Goal: Information Seeking & Learning: Learn about a topic

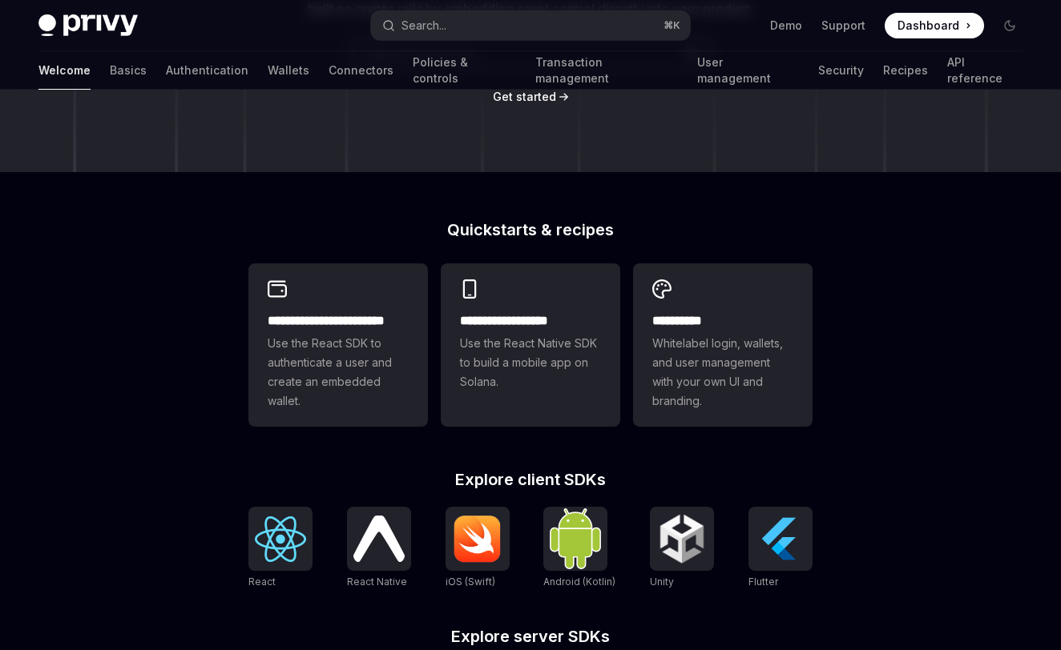
scroll to position [288, 0]
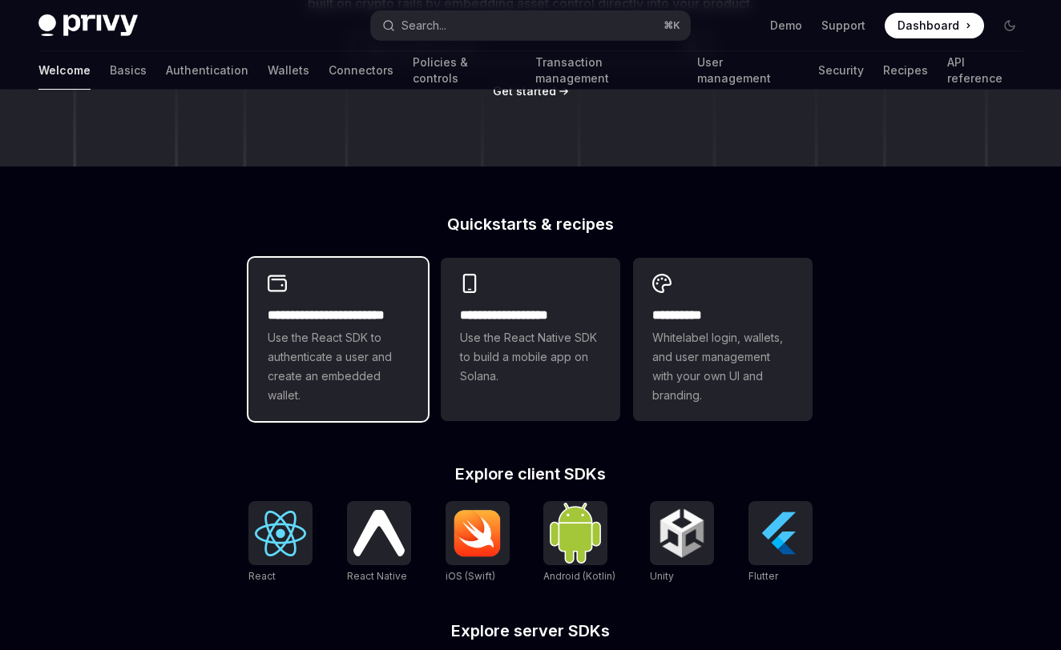
click at [339, 280] on div "**********" at bounding box center [337, 339] width 179 height 163
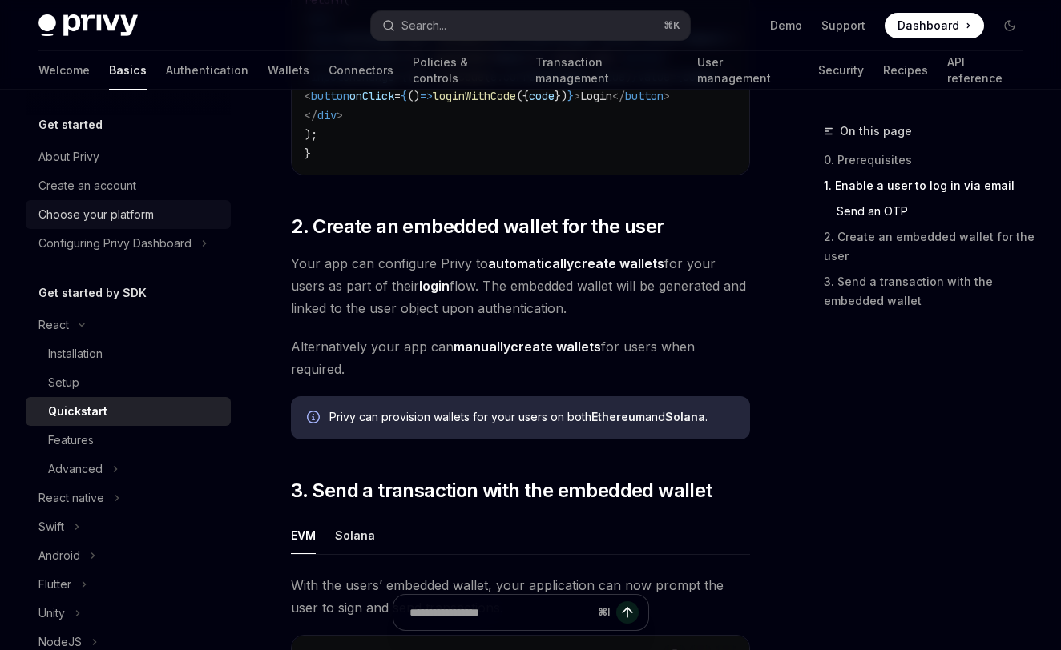
click at [178, 207] on div "Choose your platform" at bounding box center [129, 214] width 183 height 19
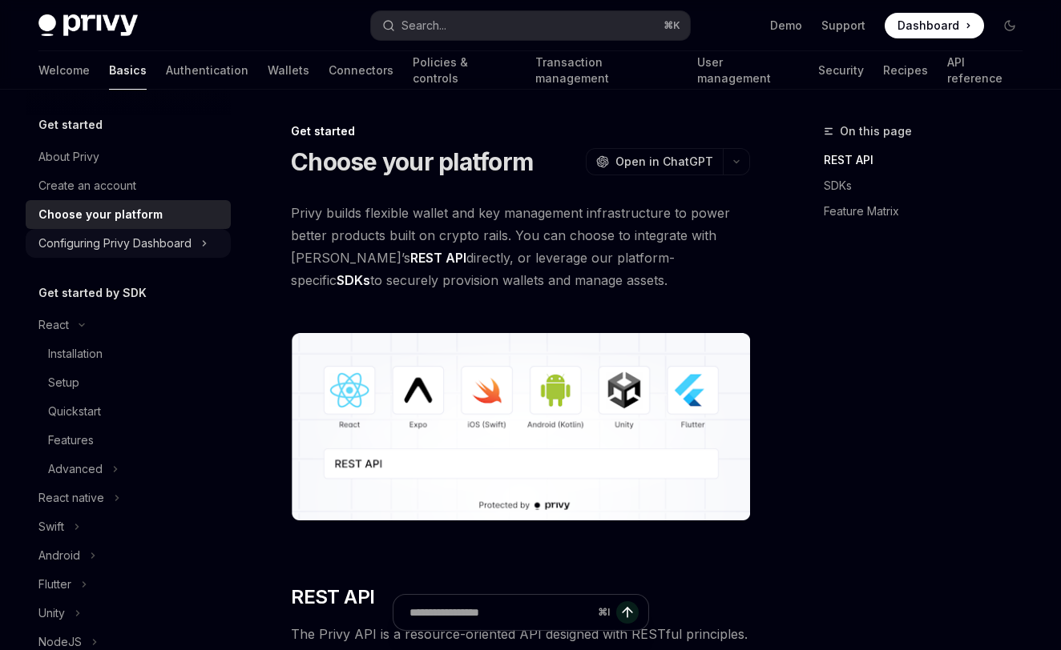
click at [175, 242] on div "Configuring Privy Dashboard" at bounding box center [114, 243] width 153 height 19
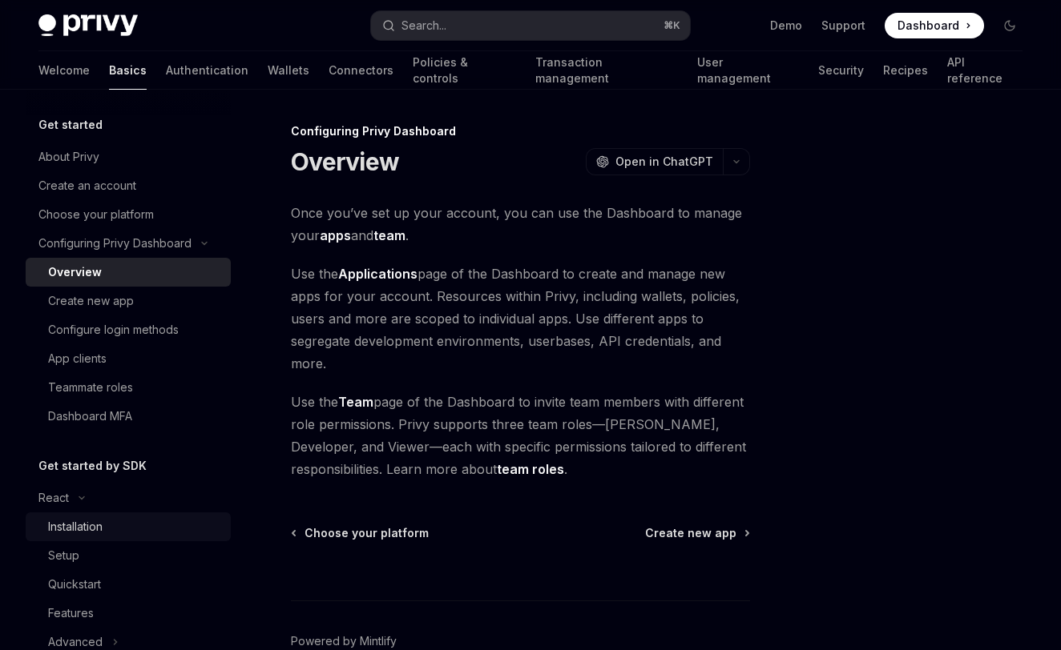
click at [146, 525] on div "Installation" at bounding box center [134, 527] width 173 height 19
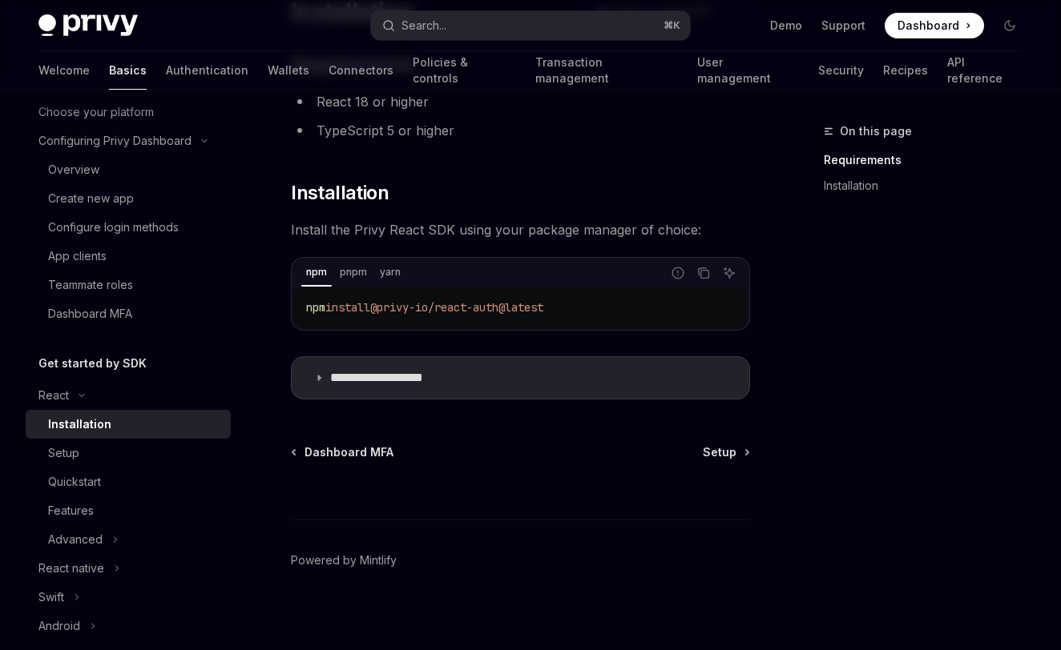
scroll to position [118, 0]
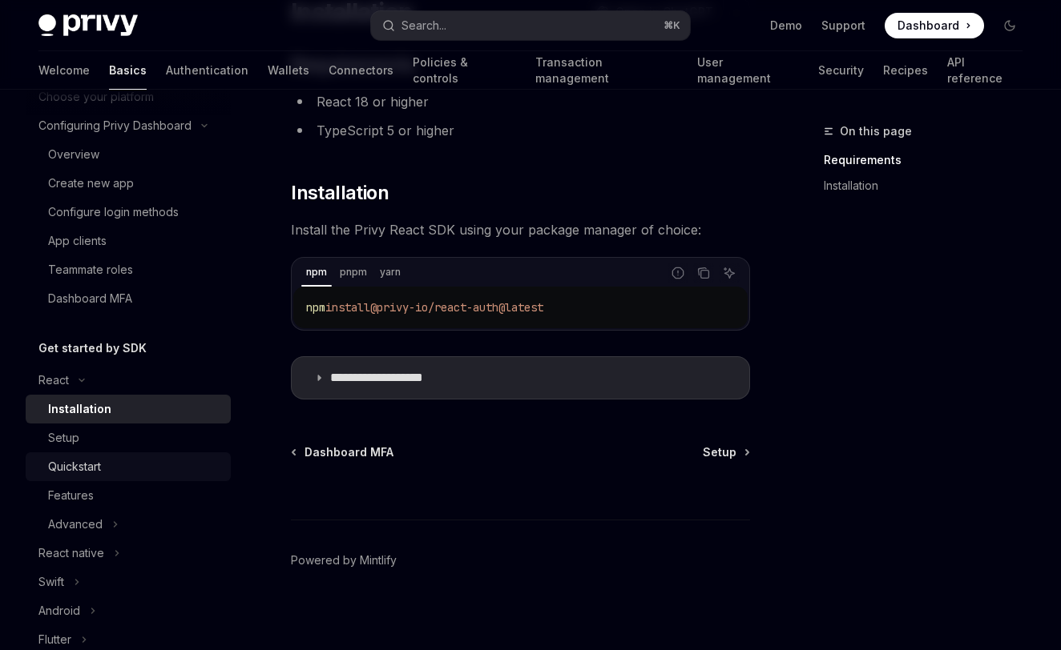
click at [146, 461] on div "Quickstart" at bounding box center [134, 466] width 173 height 19
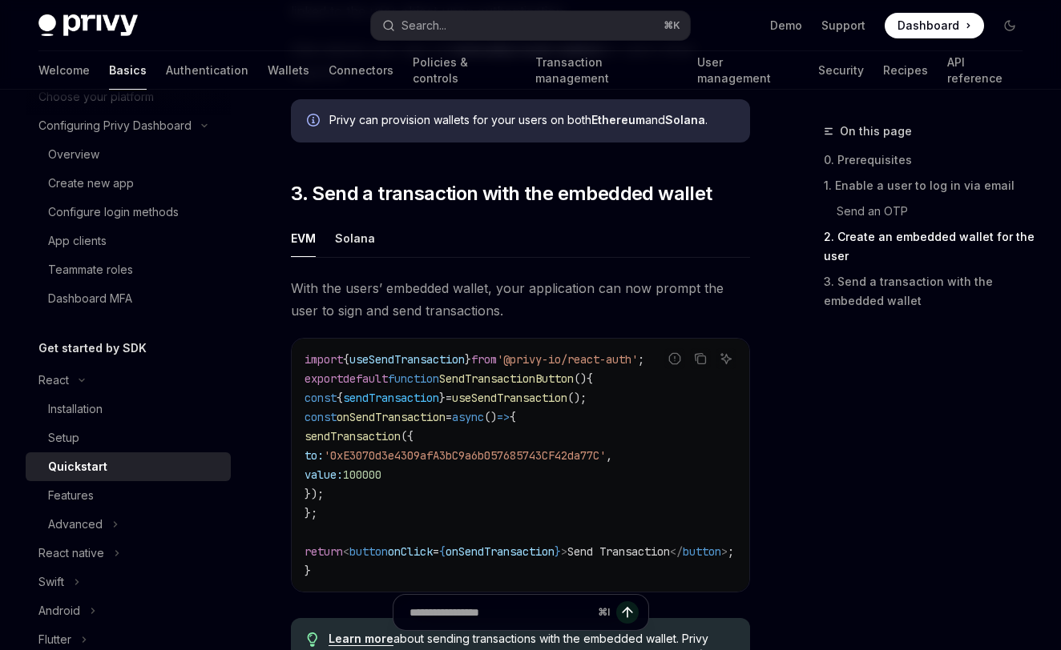
scroll to position [1408, 0]
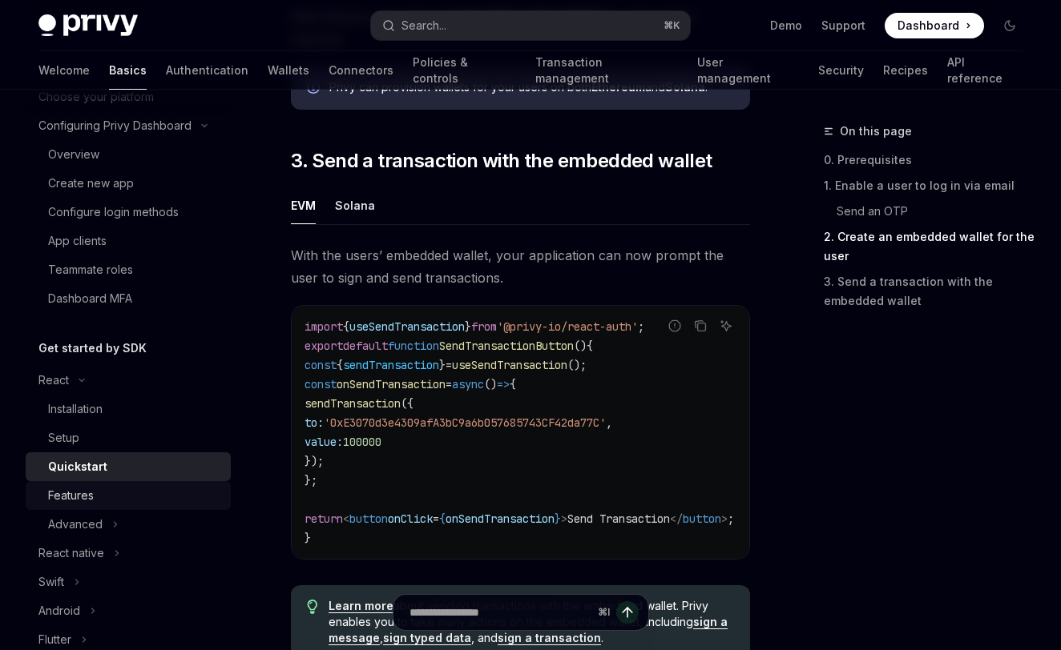
click at [150, 504] on div "Features" at bounding box center [134, 495] width 173 height 19
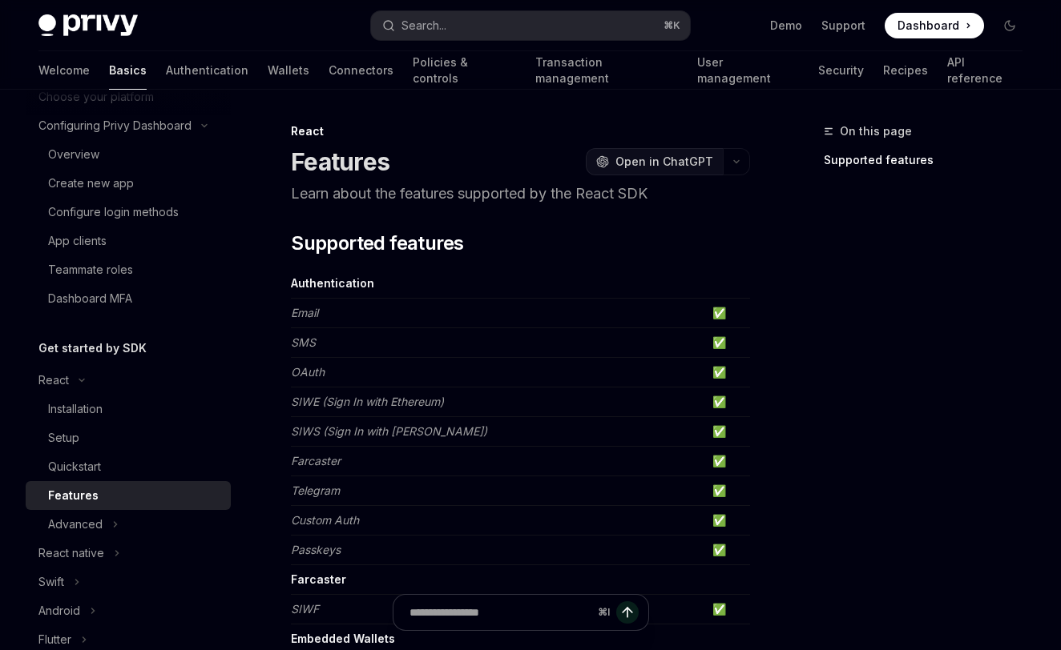
click at [660, 161] on span "Open in ChatGPT" at bounding box center [664, 162] width 98 height 16
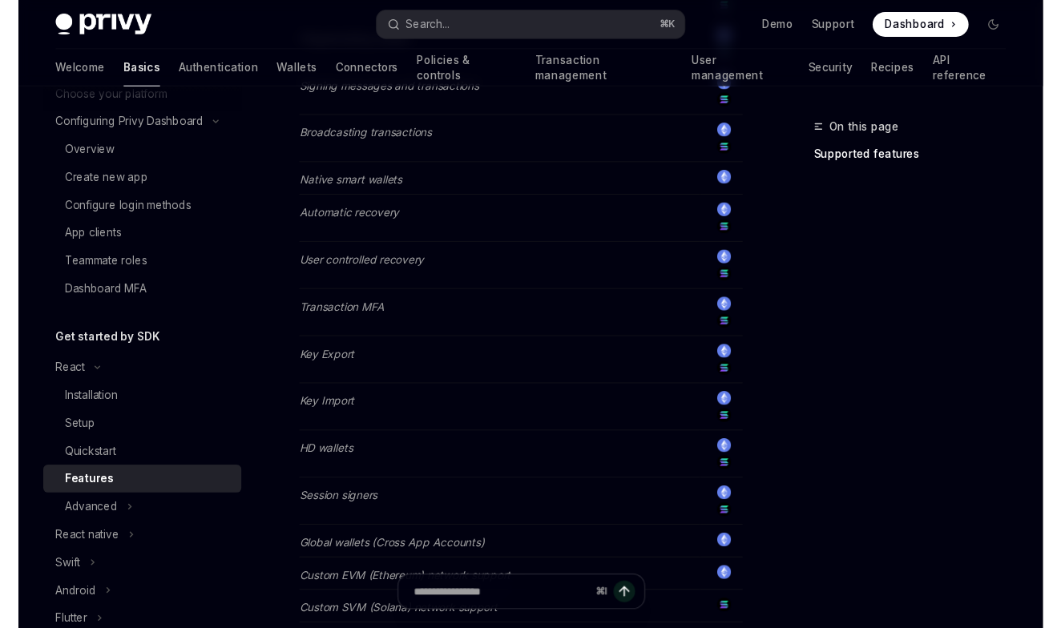
scroll to position [731, 0]
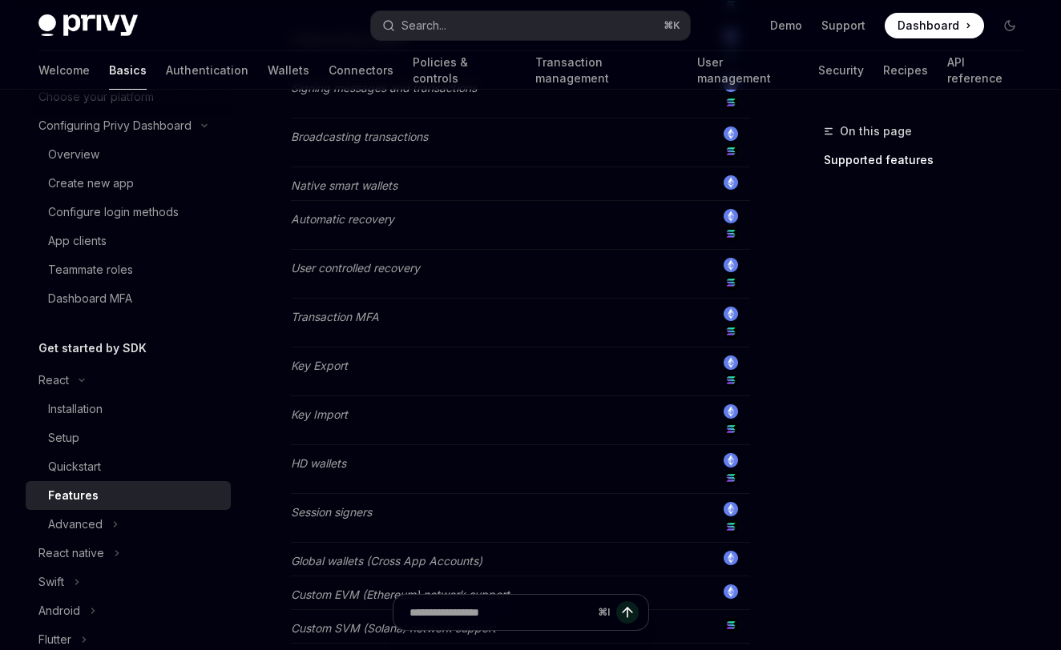
type textarea "*"
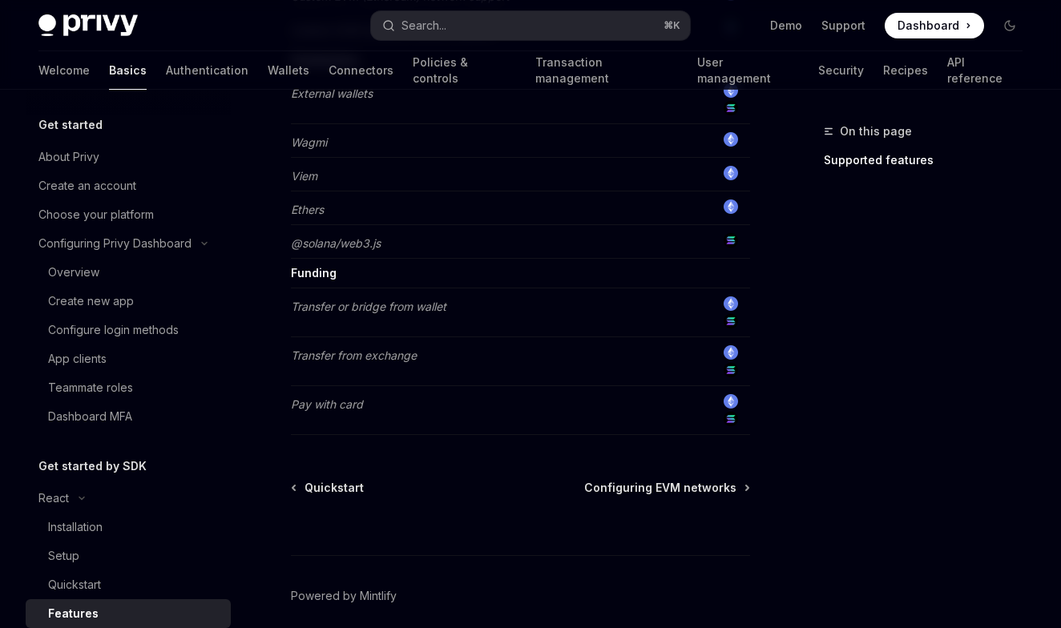
scroll to position [1322, 0]
